Goal: Information Seeking & Learning: Learn about a topic

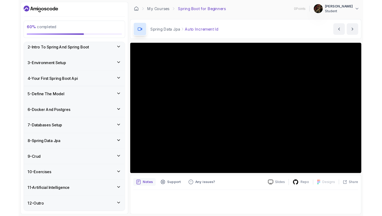
scroll to position [44, 0]
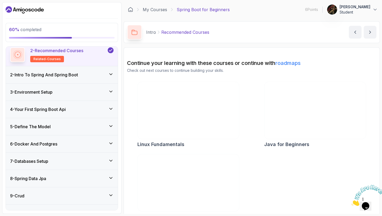
scroll to position [42, 0]
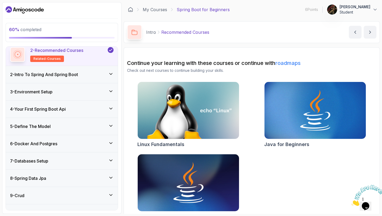
click at [110, 142] on icon at bounding box center [111, 142] width 3 height 1
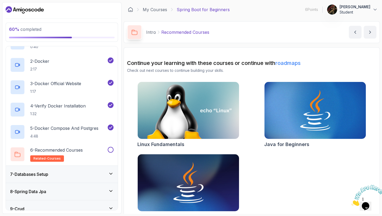
scroll to position [122, 0]
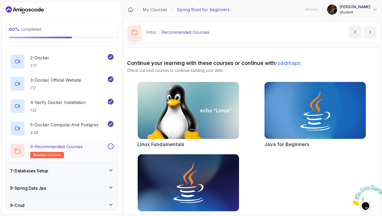
click at [94, 143] on div "6 - Recommended Courses related-courses" at bounding box center [58, 150] width 97 height 15
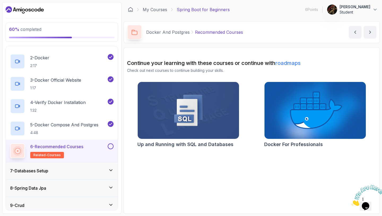
click at [96, 171] on div "7 - Databases Setup" at bounding box center [62, 170] width 104 height 6
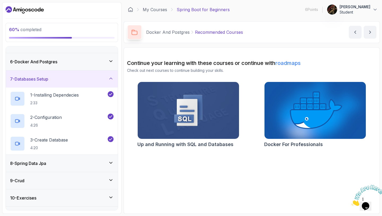
scroll to position [110, 0]
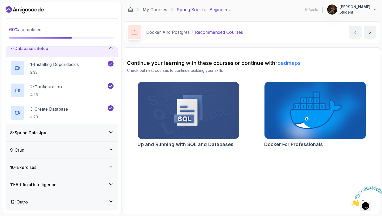
click at [101, 136] on div "8 - Spring Data Jpa" at bounding box center [62, 132] width 112 height 17
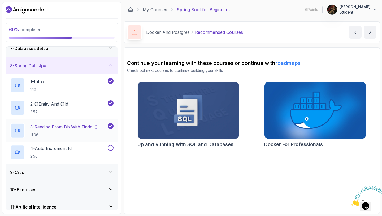
scroll to position [133, 0]
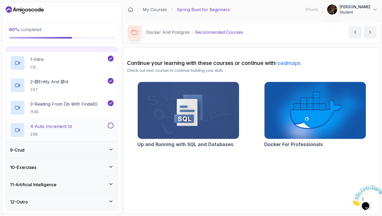
click at [88, 130] on div "4 - Auto Increment Id 2:56" at bounding box center [58, 129] width 97 height 15
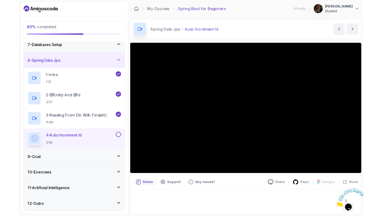
scroll to position [133, 0]
